Goal: Information Seeking & Learning: Learn about a topic

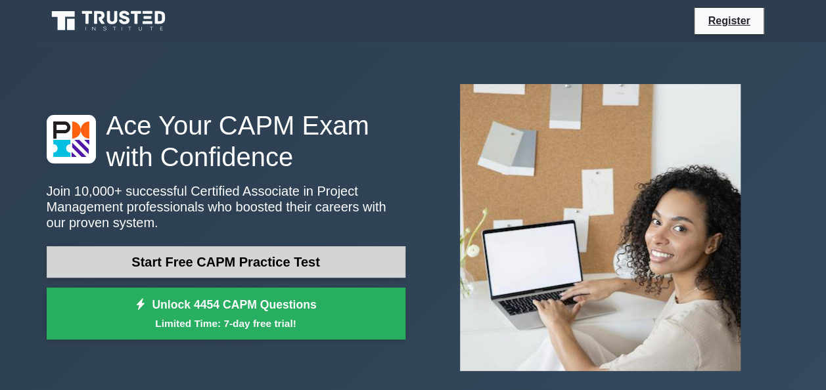
click at [278, 268] on link "Start Free CAPM Practice Test" at bounding box center [226, 262] width 359 height 32
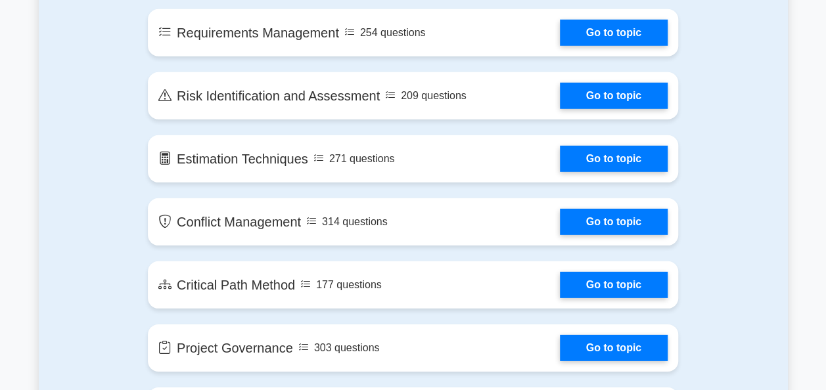
scroll to position [1867, 0]
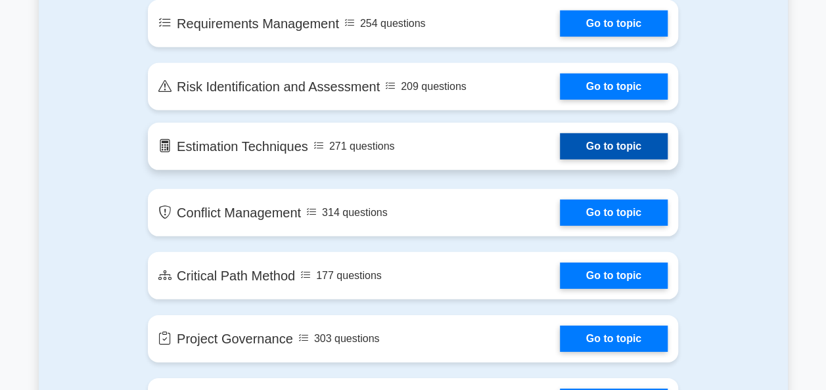
click at [589, 143] on link "Go to topic" at bounding box center [614, 146] width 108 height 26
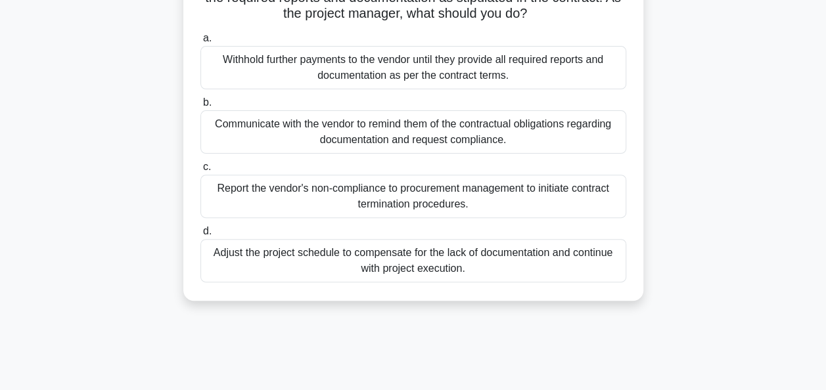
scroll to position [158, 0]
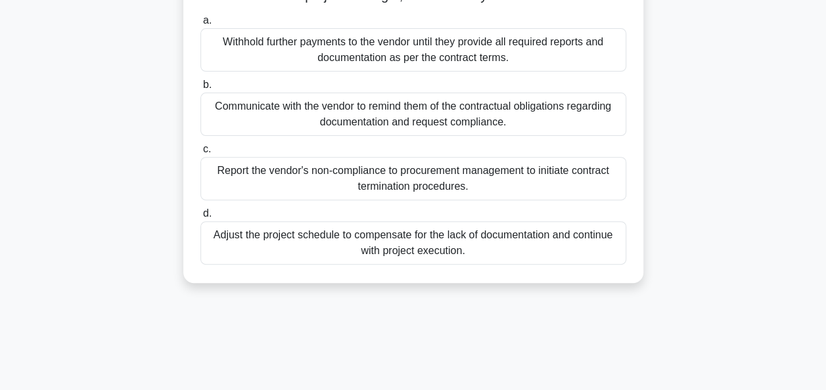
click at [588, 314] on div "9:10 Stop CAPM Beginner 1/10 During the Control Procurements process, you find …" at bounding box center [413, 218] width 749 height 657
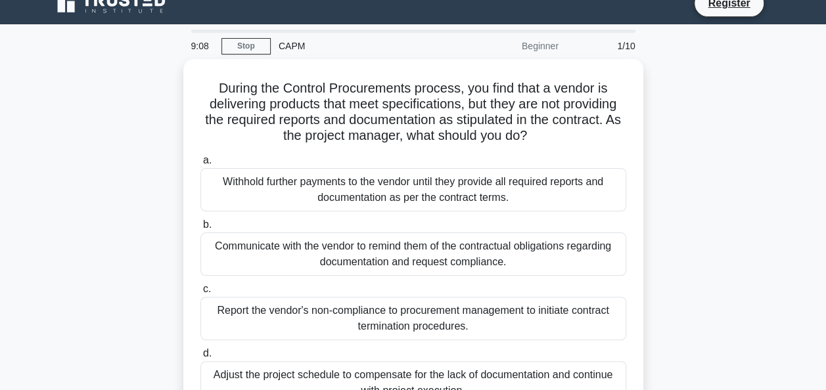
scroll to position [0, 0]
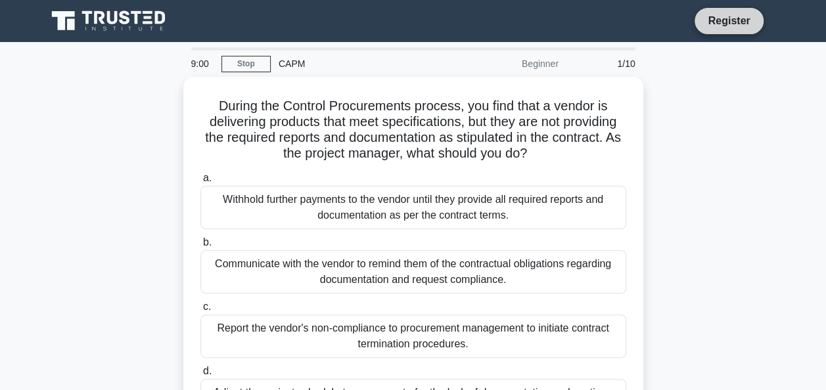
click at [724, 22] on link "Register" at bounding box center [729, 20] width 58 height 16
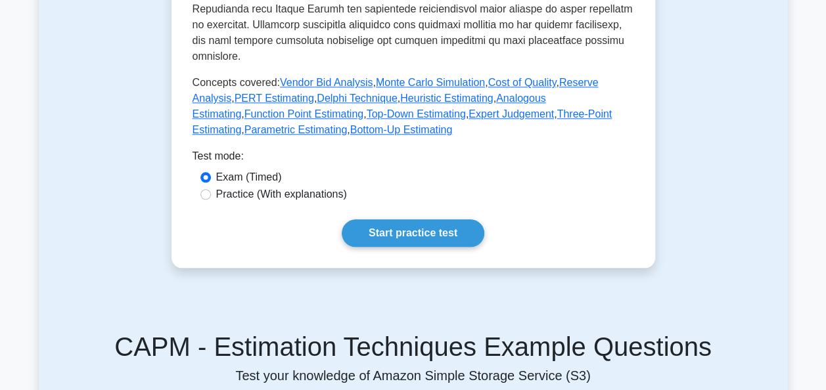
scroll to position [684, 0]
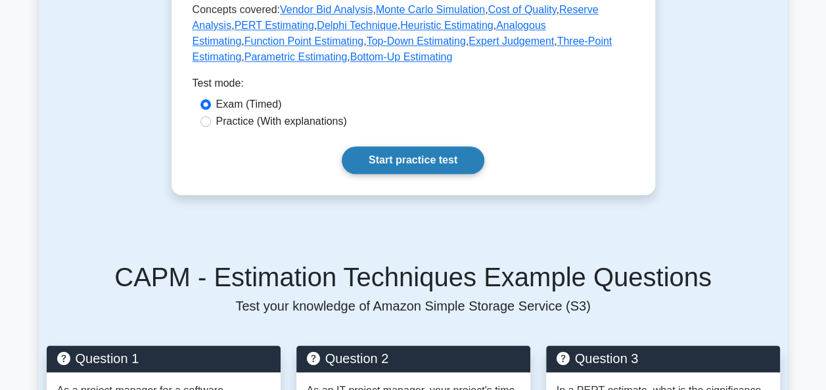
click at [394, 174] on link "Start practice test" at bounding box center [413, 161] width 143 height 28
